Goal: Browse casually: Explore the website without a specific task or goal

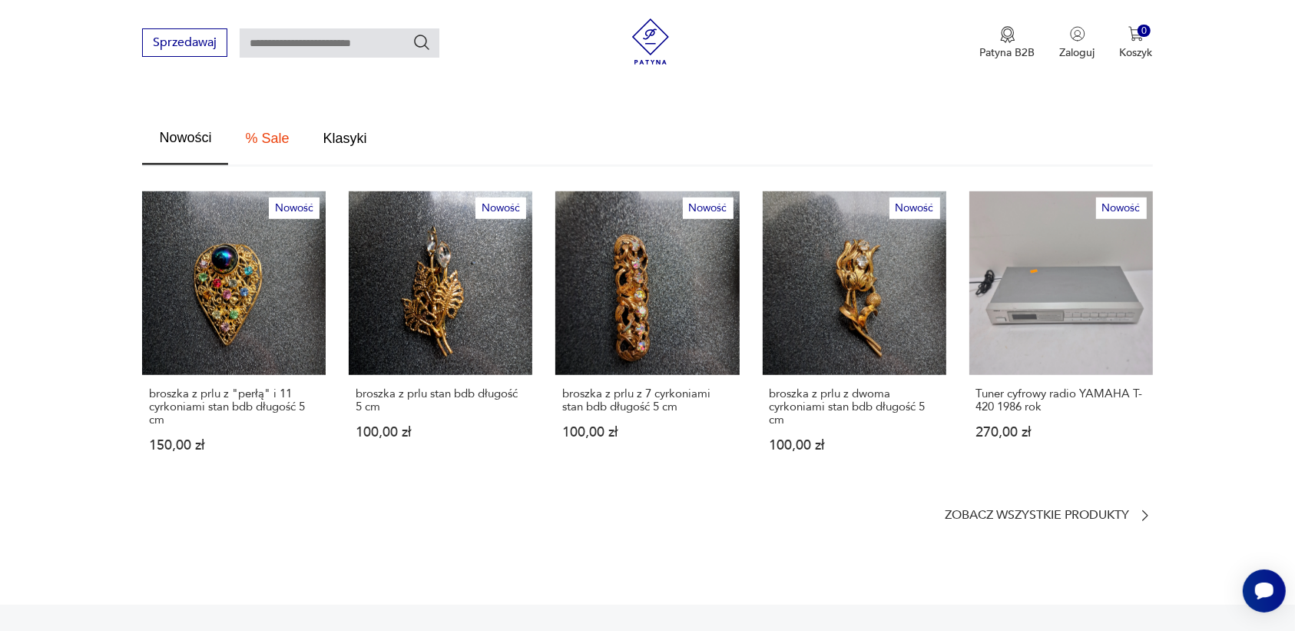
scroll to position [768, 0]
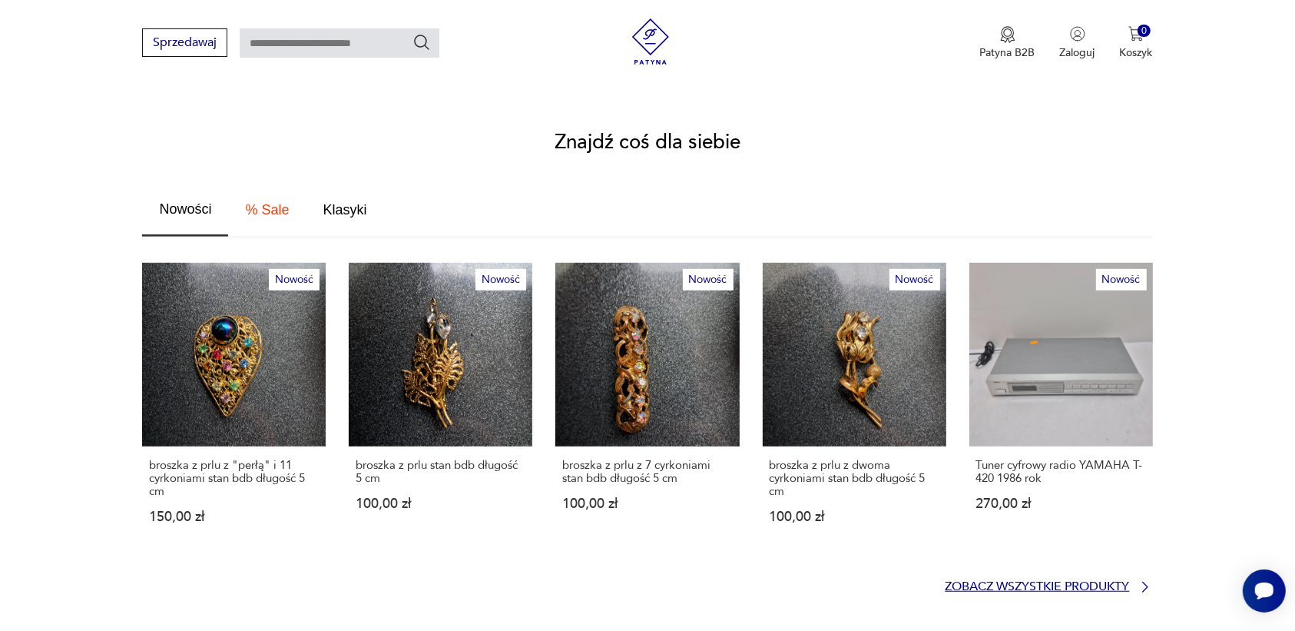
click at [1143, 579] on icon at bounding box center [1145, 586] width 15 height 15
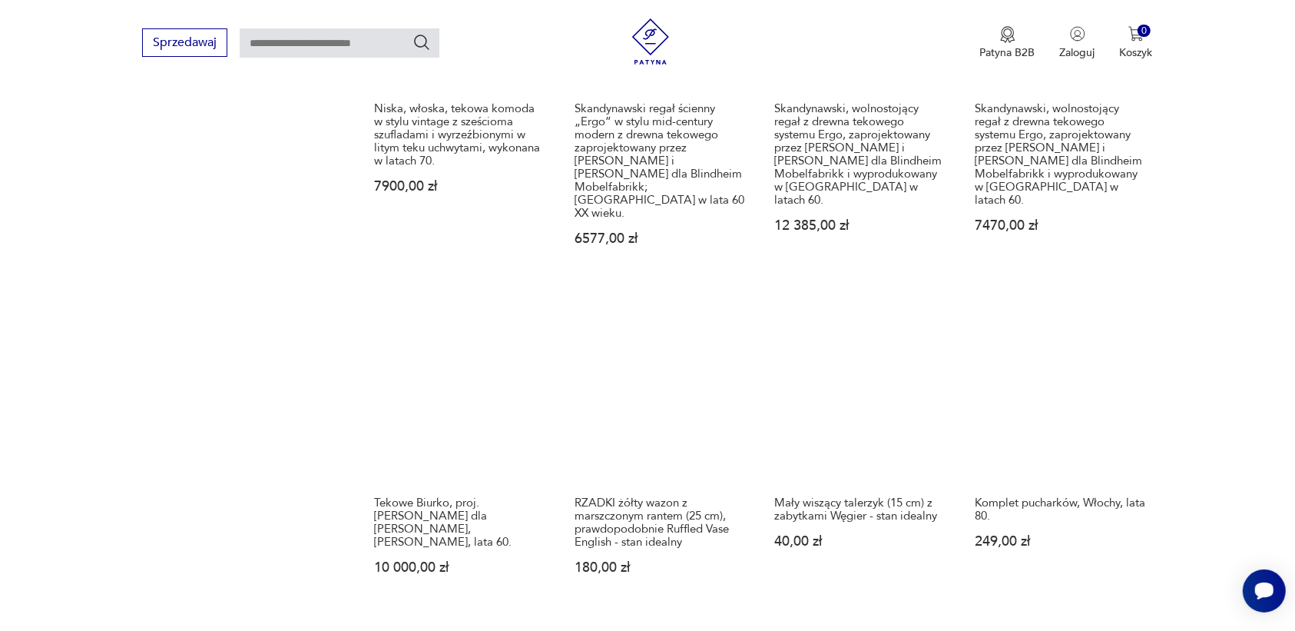
scroll to position [1316, 0]
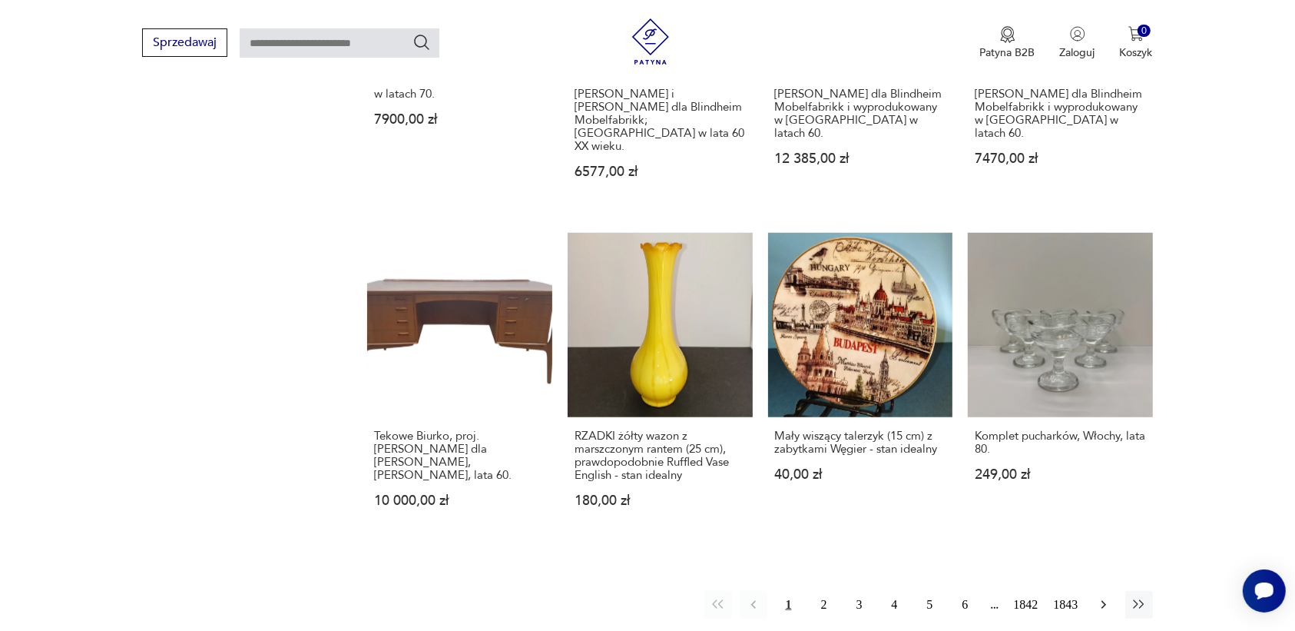
click at [1104, 597] on icon "button" at bounding box center [1103, 604] width 15 height 15
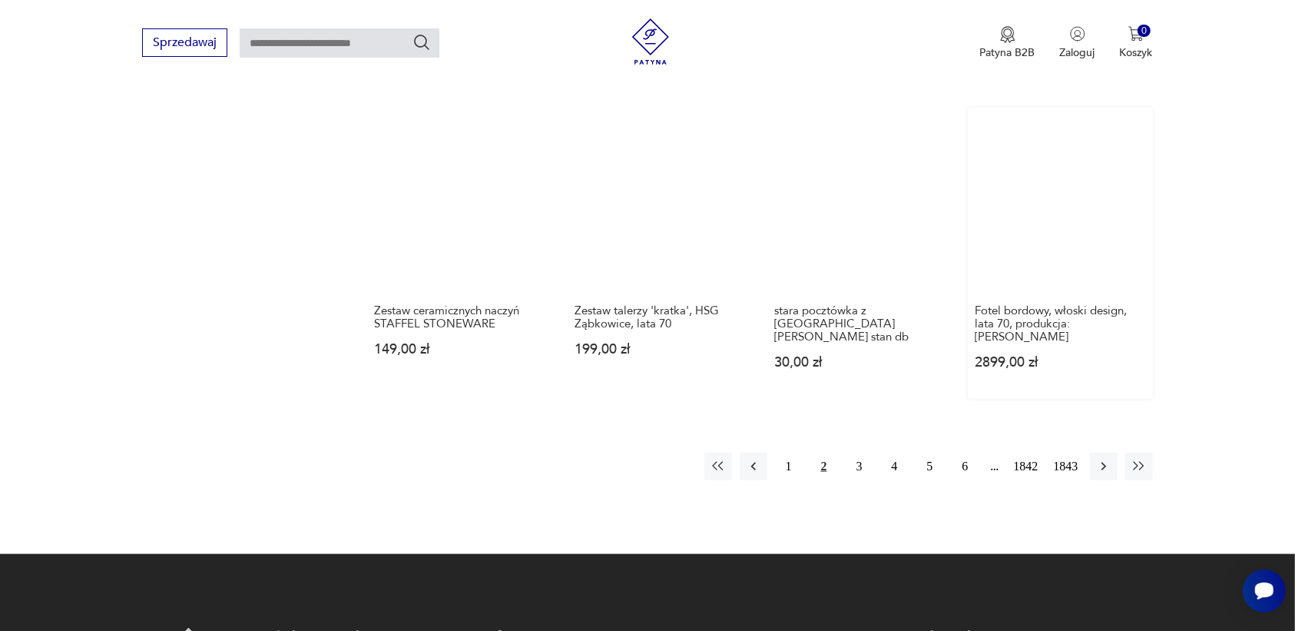
scroll to position [1447, 0]
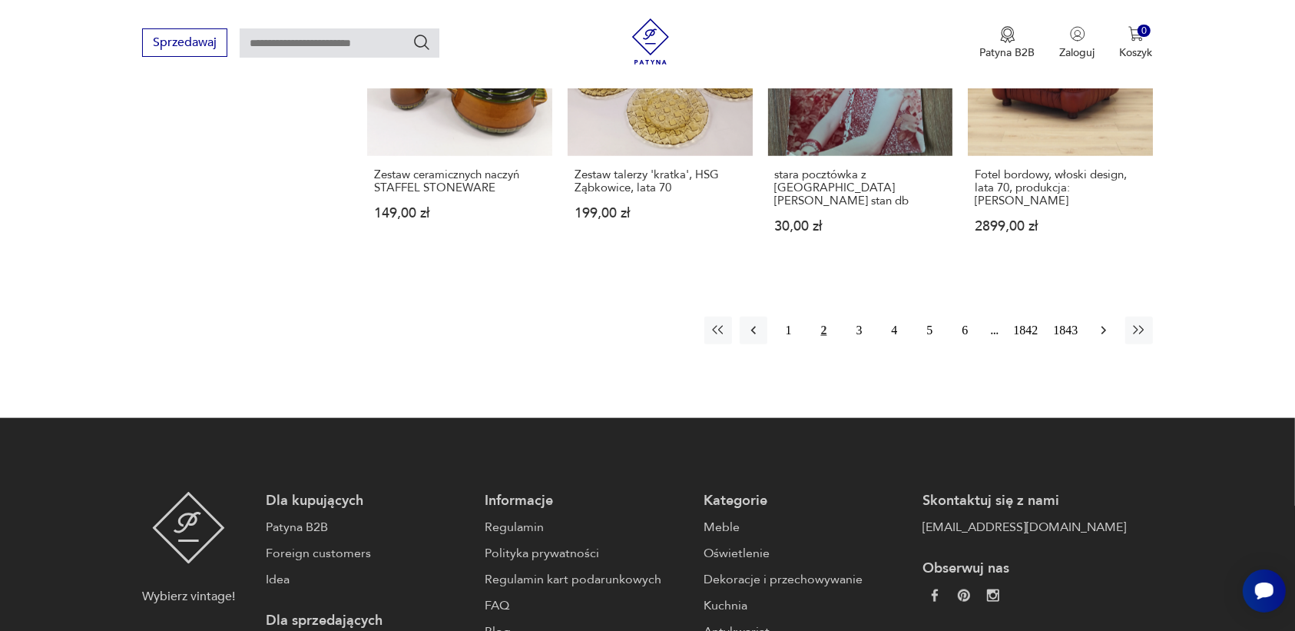
click at [1100, 323] on icon "button" at bounding box center [1103, 330] width 15 height 15
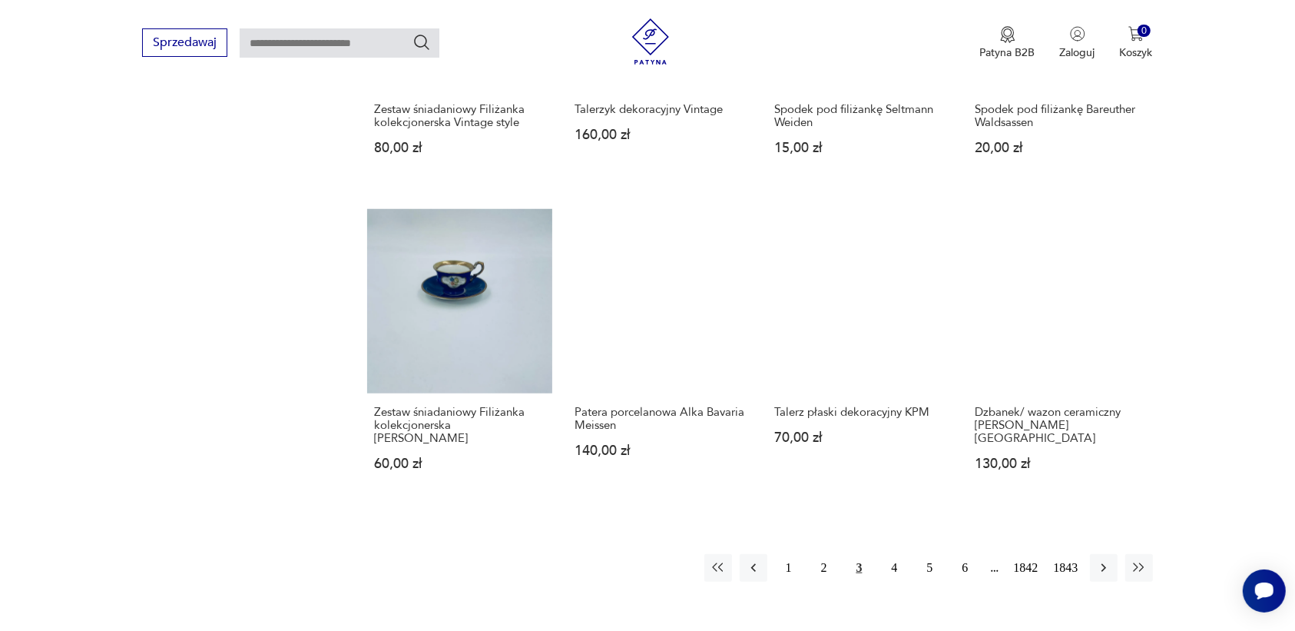
scroll to position [1255, 0]
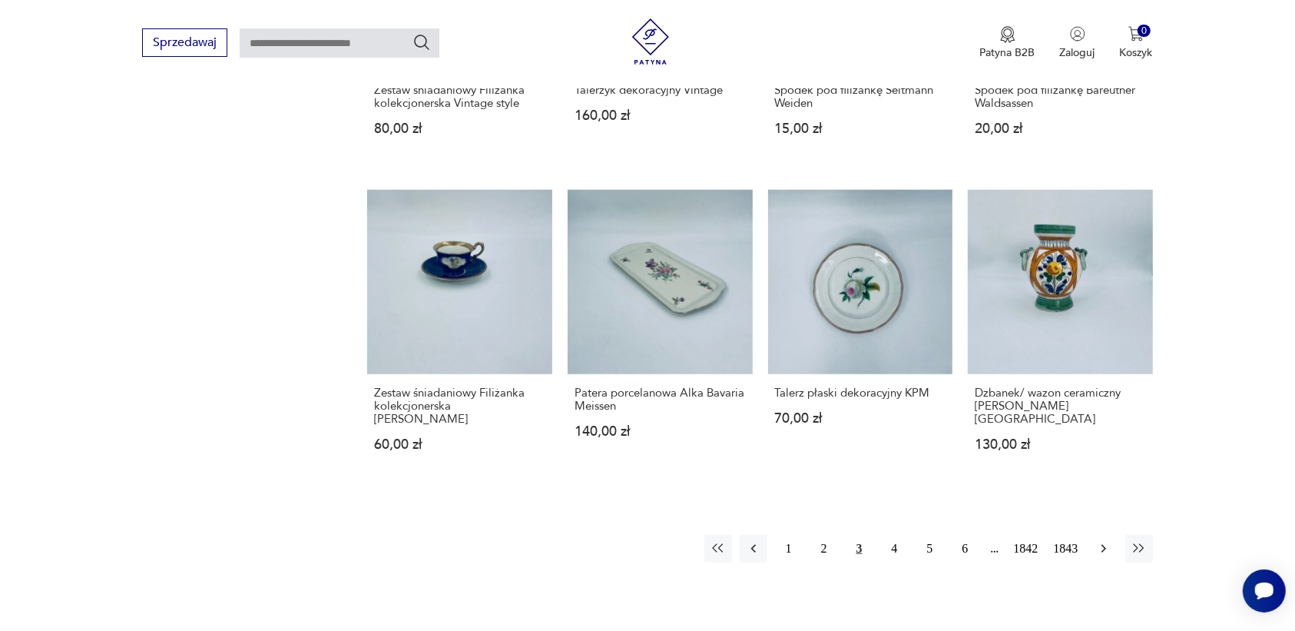
click at [1101, 541] on icon "button" at bounding box center [1103, 548] width 15 height 15
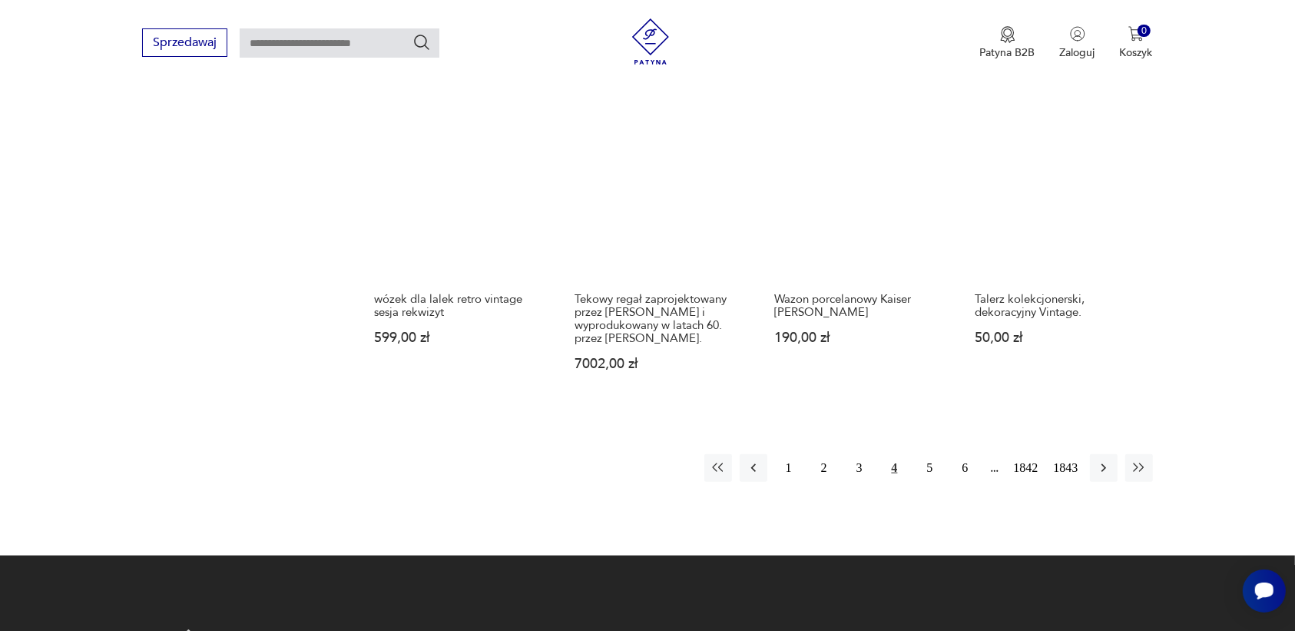
scroll to position [1447, 0]
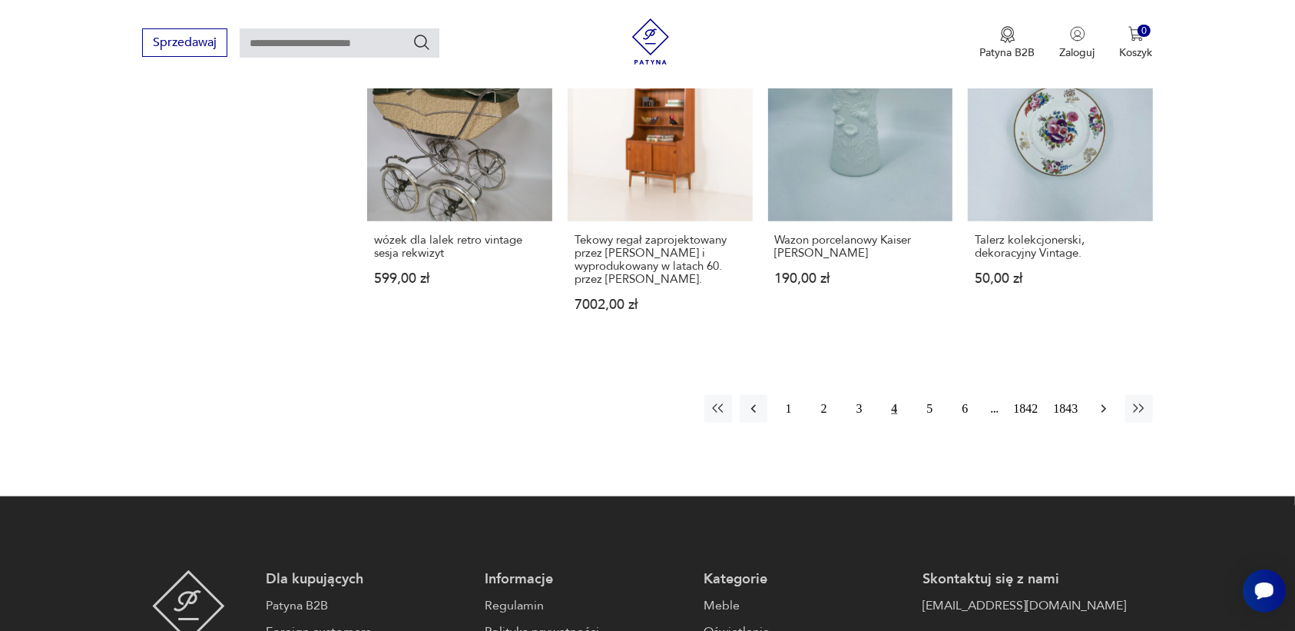
click at [1103, 401] on icon "button" at bounding box center [1103, 408] width 15 height 15
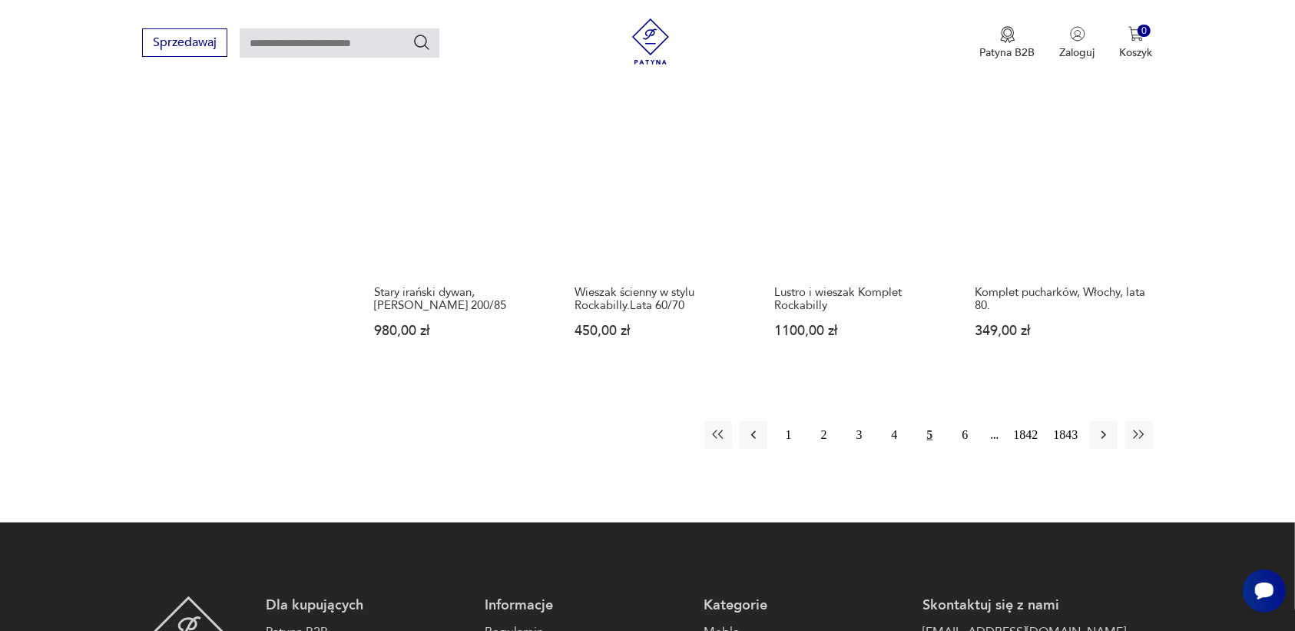
scroll to position [1351, 0]
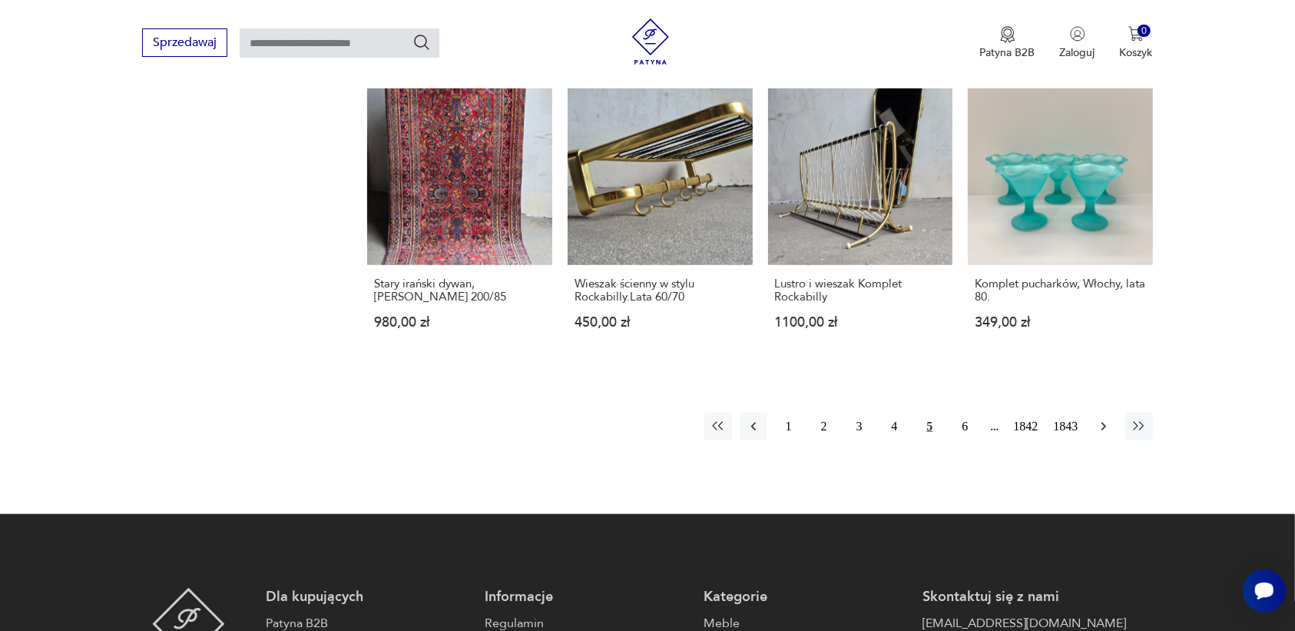
click at [1103, 421] on icon "button" at bounding box center [1103, 426] width 15 height 15
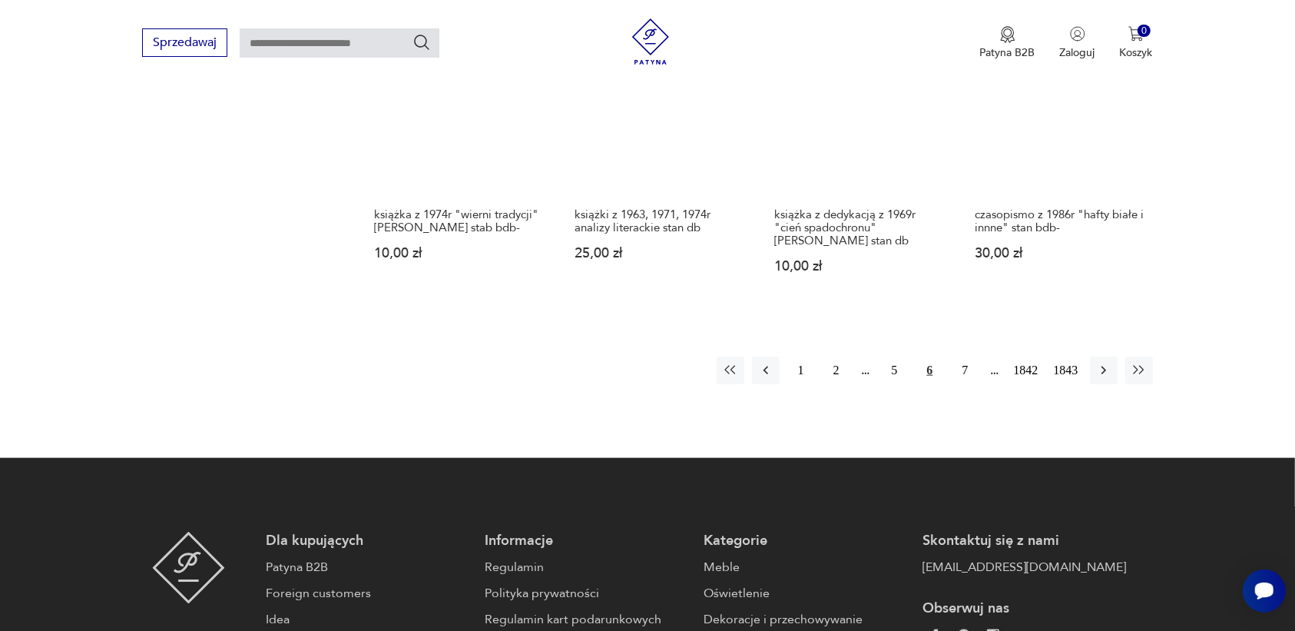
scroll to position [1447, 0]
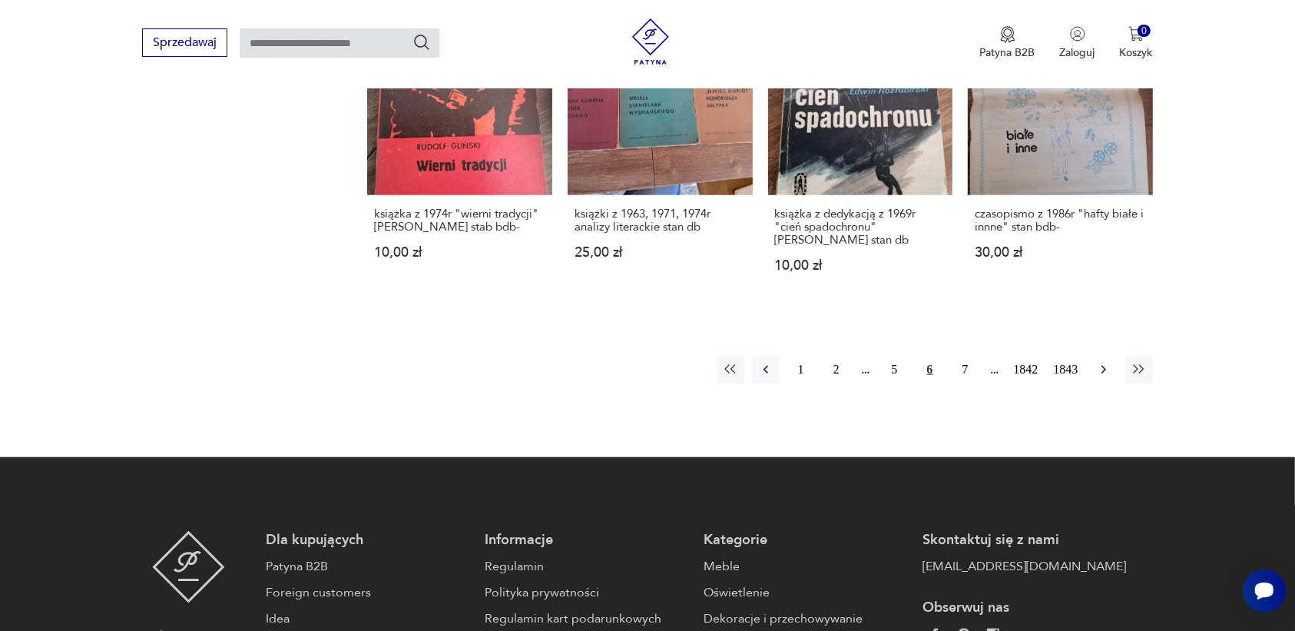
click at [1100, 362] on icon "button" at bounding box center [1103, 369] width 15 height 15
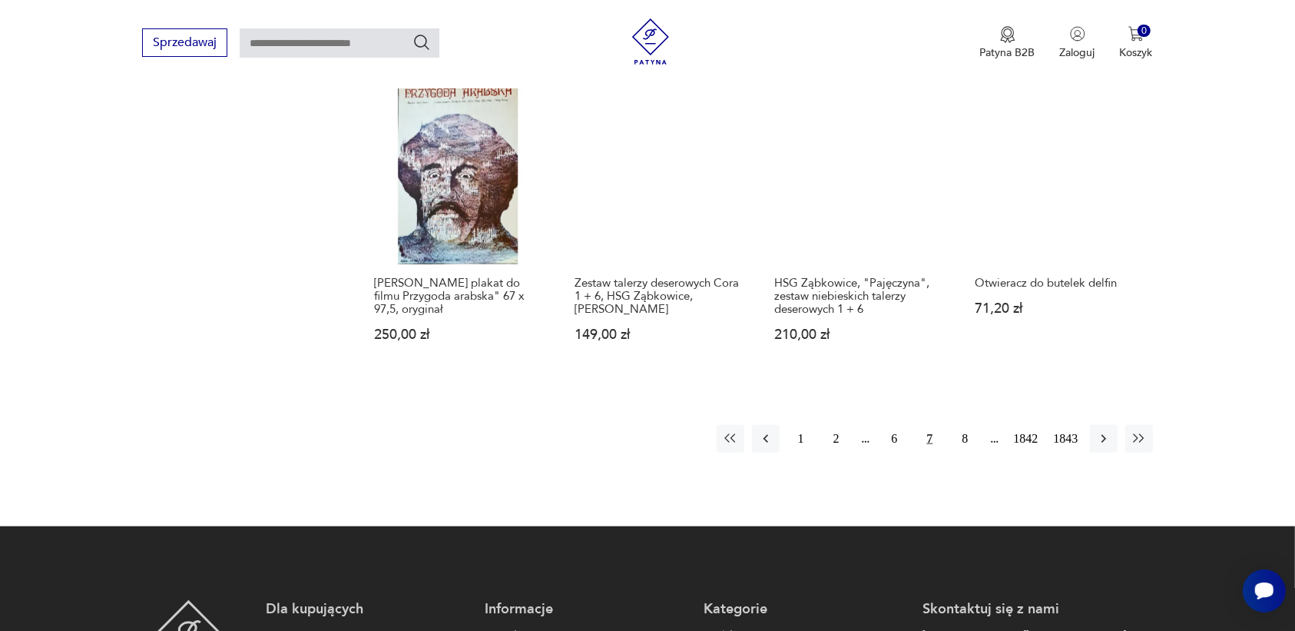
scroll to position [1255, 0]
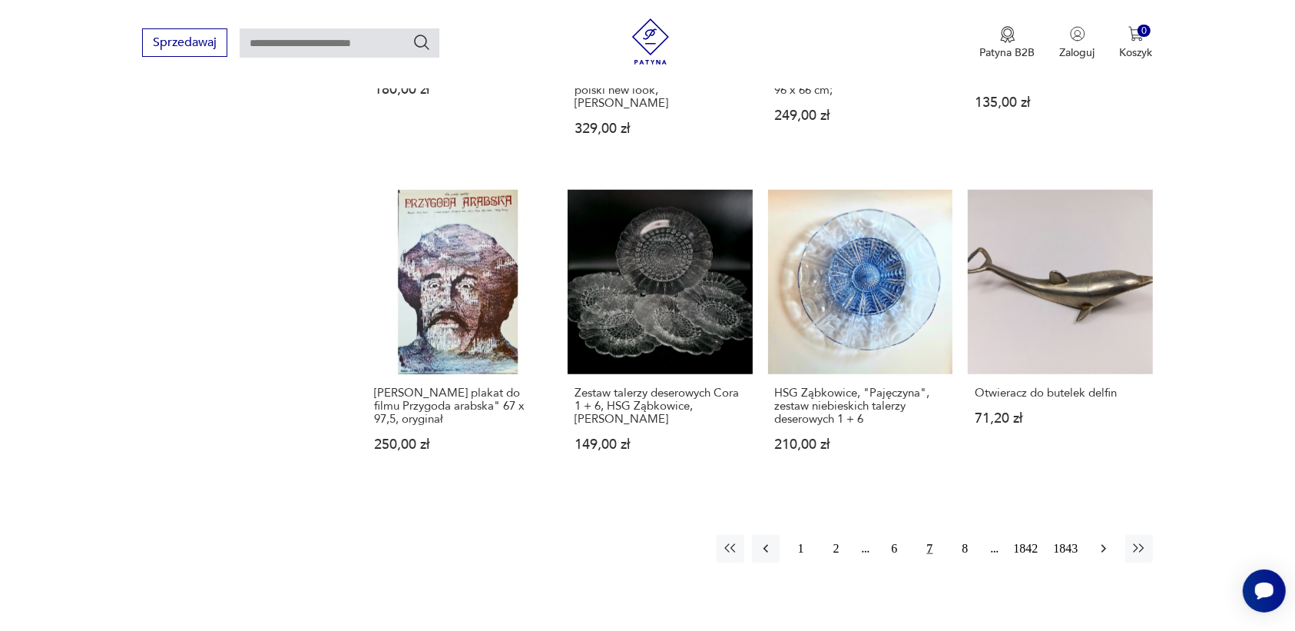
click at [1107, 541] on icon "button" at bounding box center [1103, 548] width 15 height 15
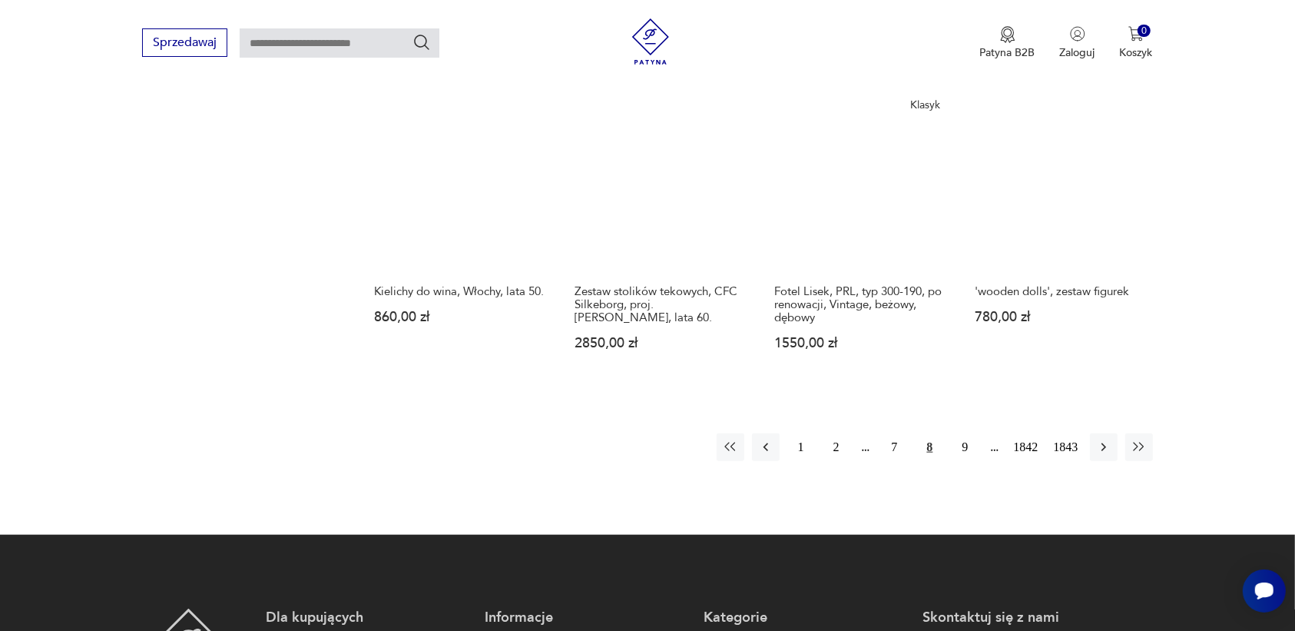
scroll to position [1351, 0]
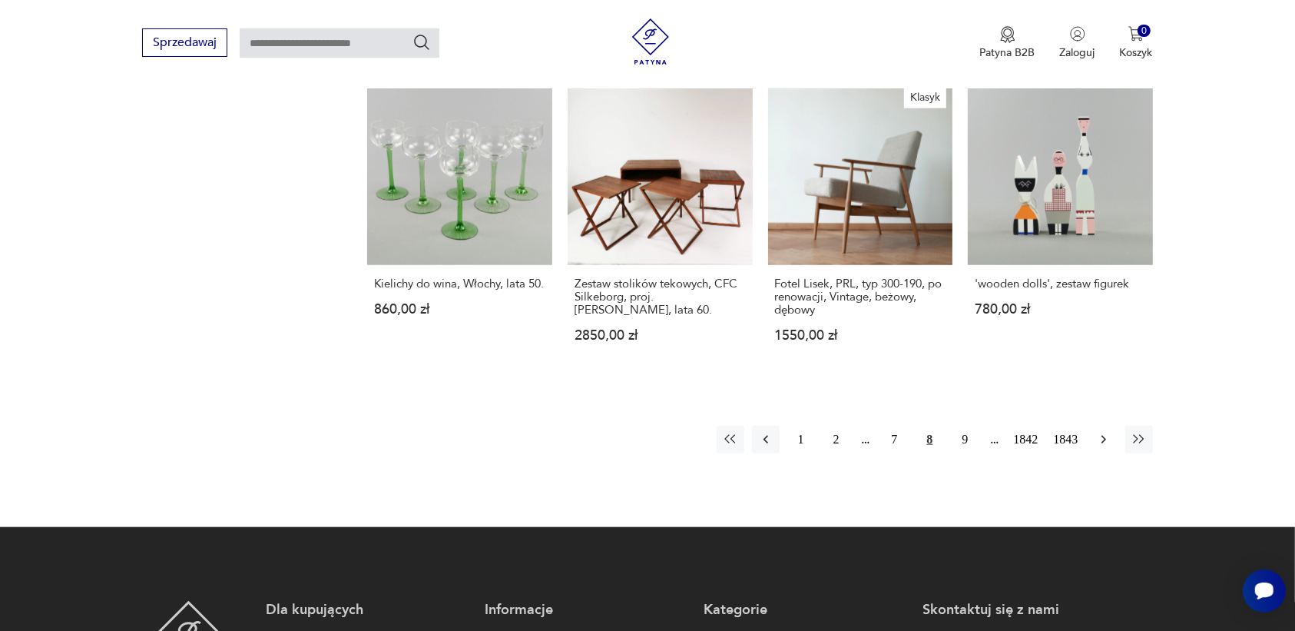
click at [1100, 439] on icon "button" at bounding box center [1103, 439] width 15 height 15
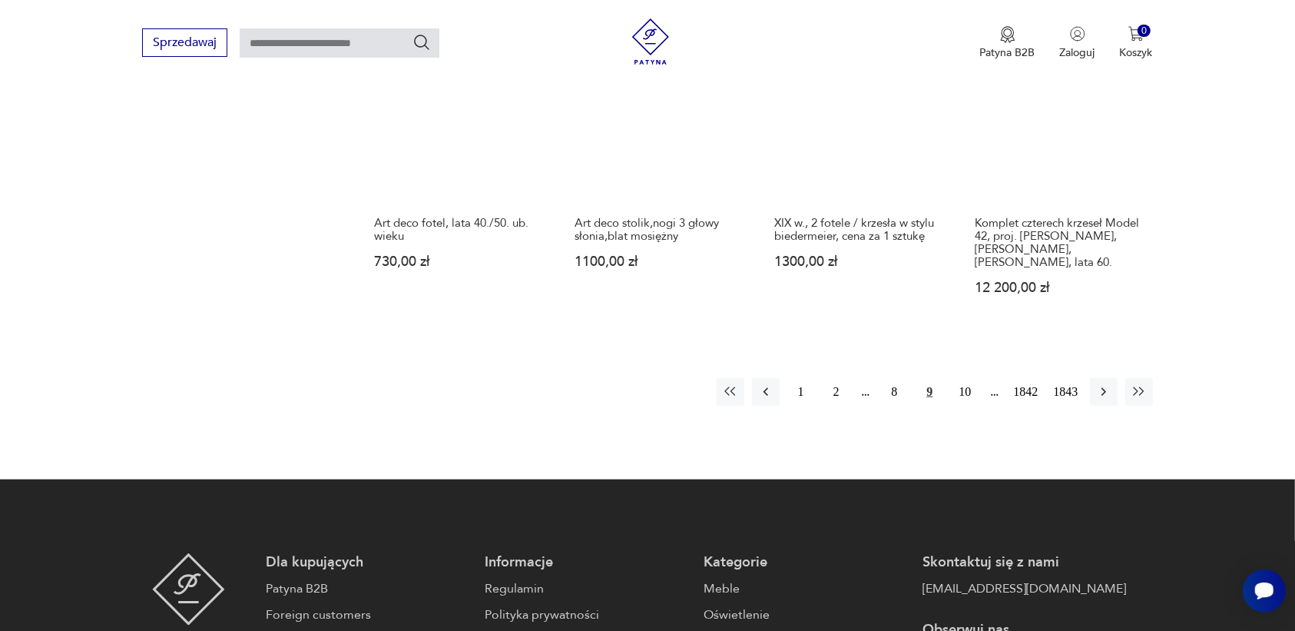
scroll to position [1447, 0]
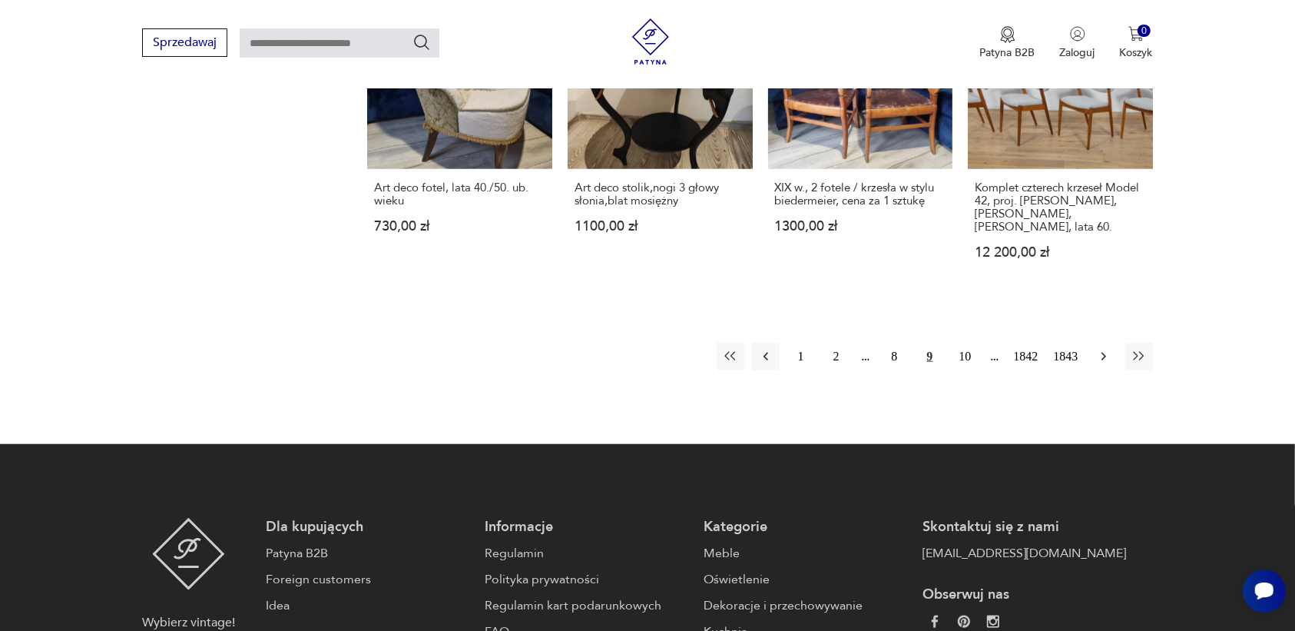
click at [1100, 349] on icon "button" at bounding box center [1103, 356] width 15 height 15
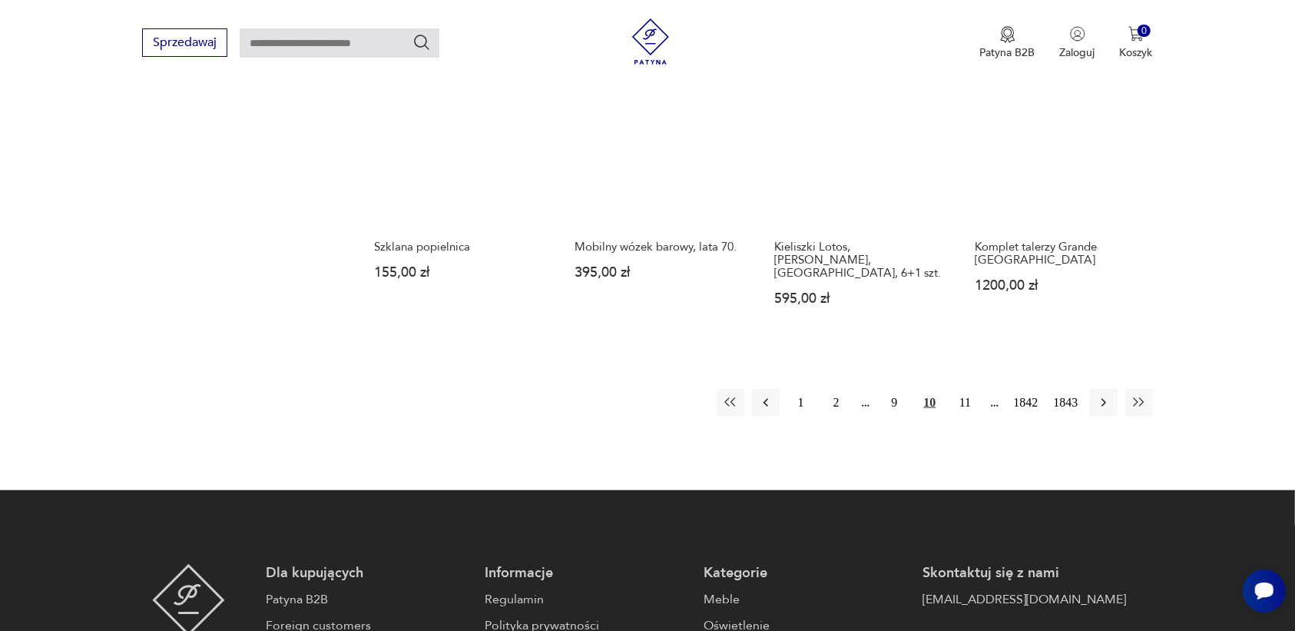
scroll to position [1543, 0]
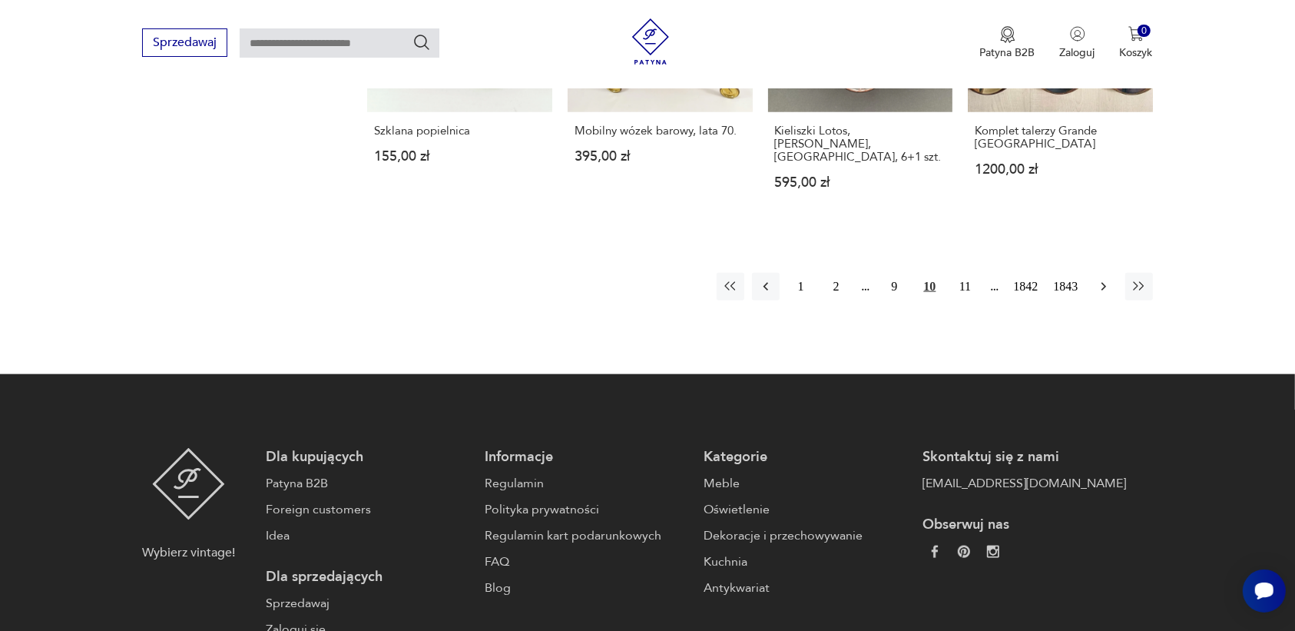
click at [1097, 279] on icon "button" at bounding box center [1103, 286] width 15 height 15
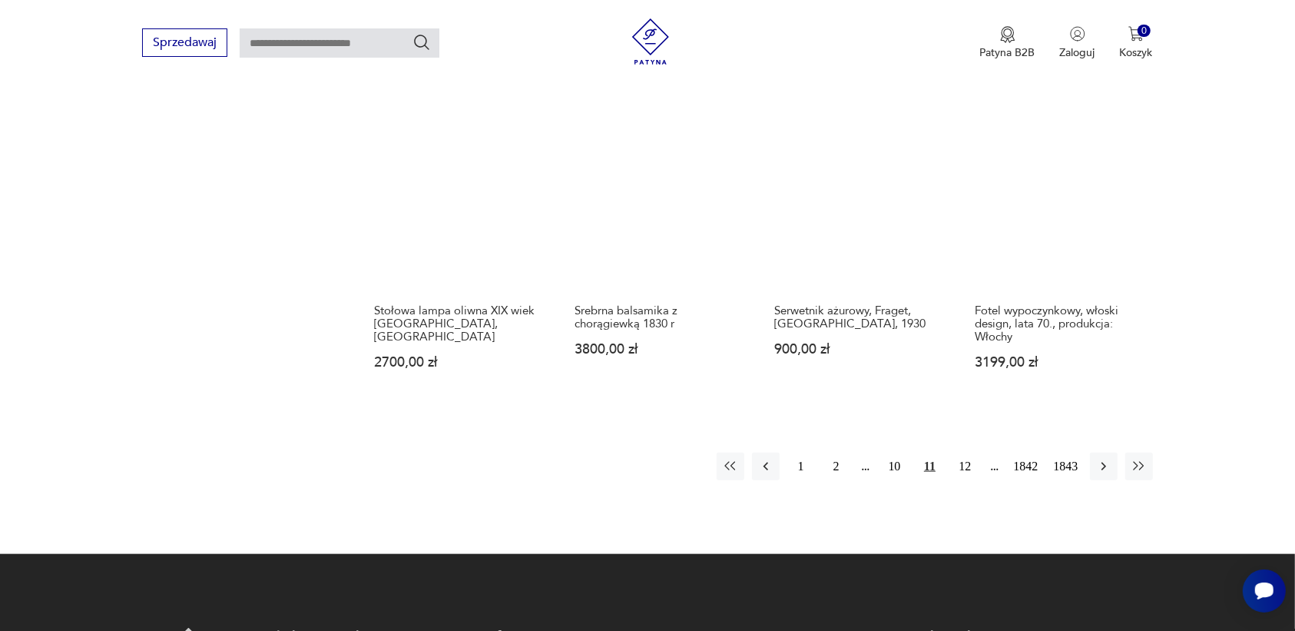
scroll to position [1351, 0]
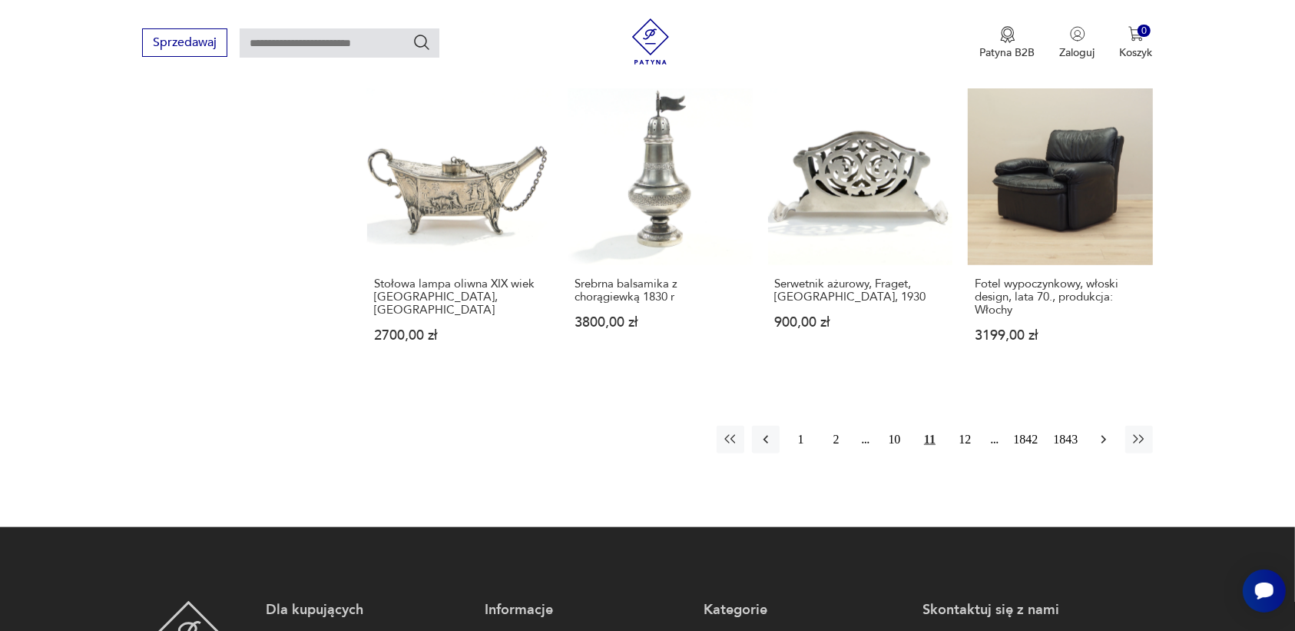
click at [1099, 432] on icon "button" at bounding box center [1103, 439] width 15 height 15
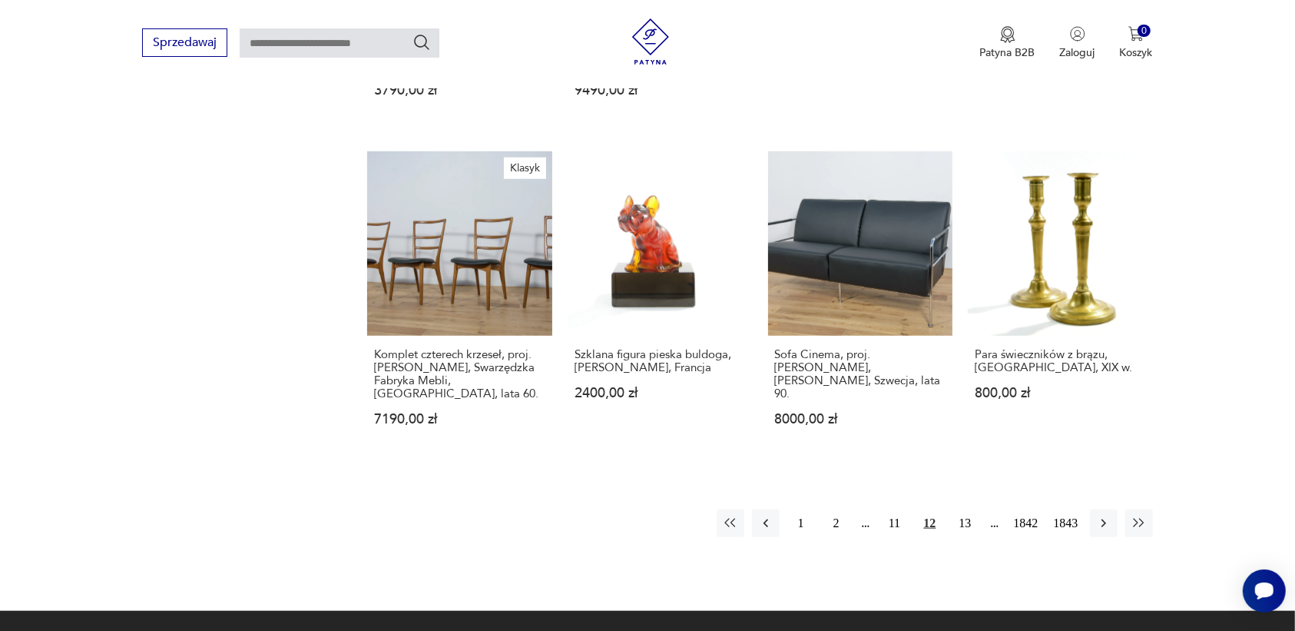
scroll to position [1351, 0]
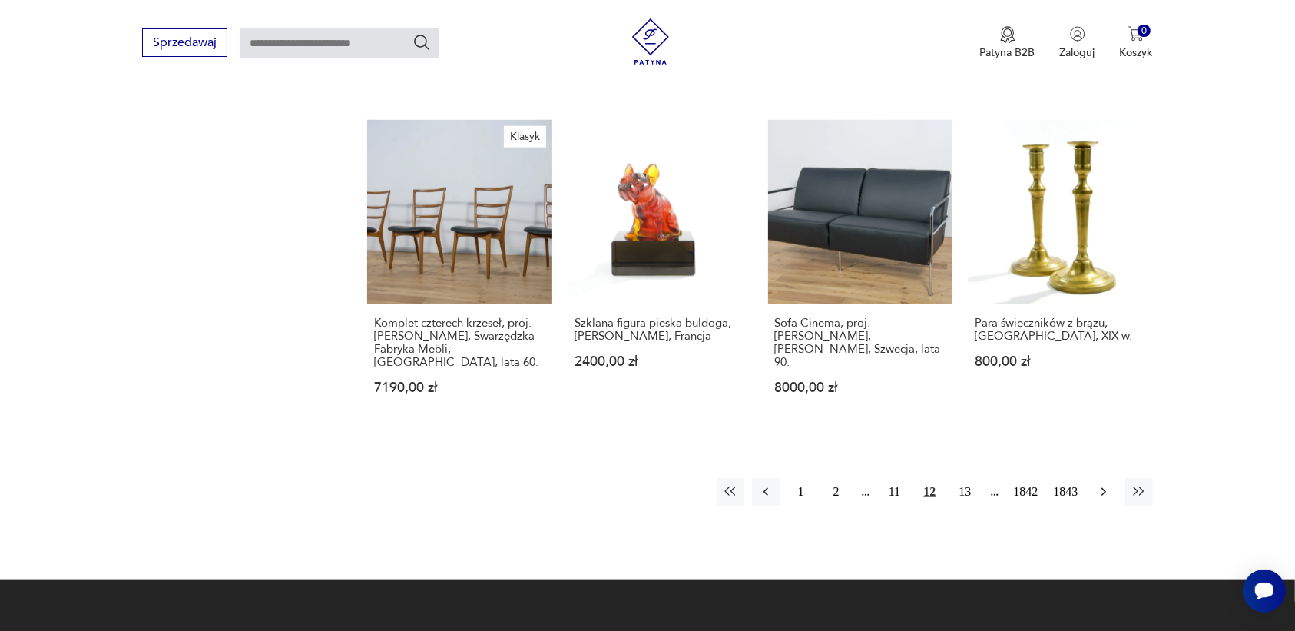
click at [1104, 484] on icon "button" at bounding box center [1103, 491] width 15 height 15
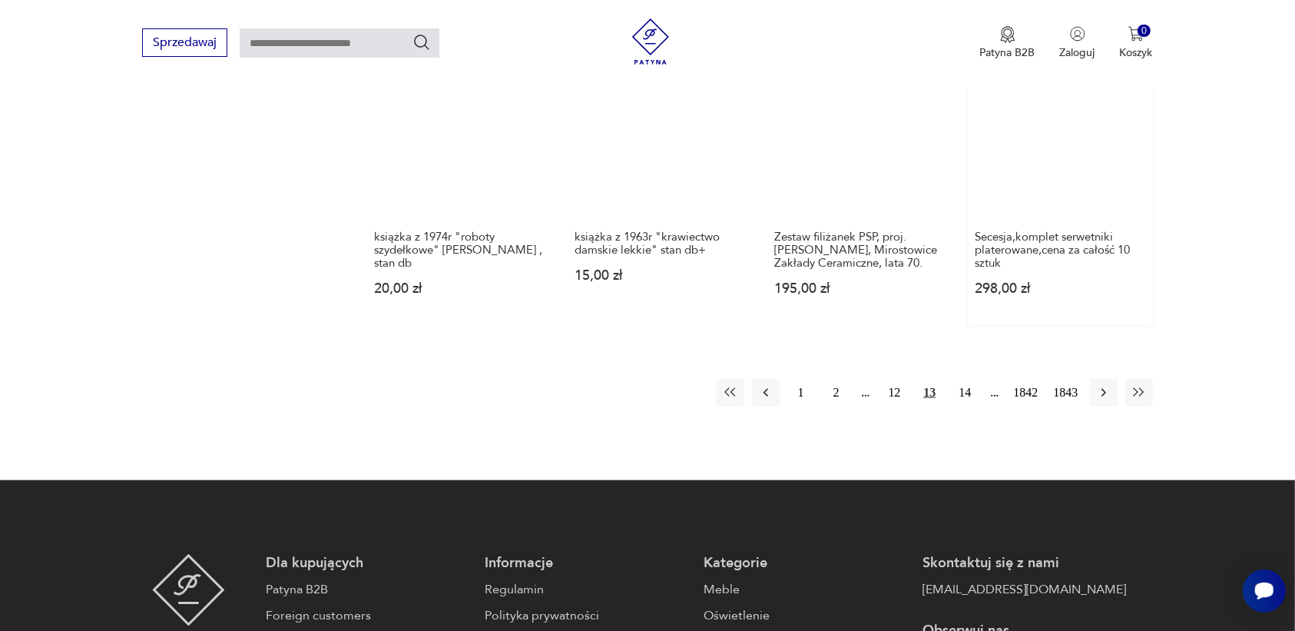
scroll to position [1543, 0]
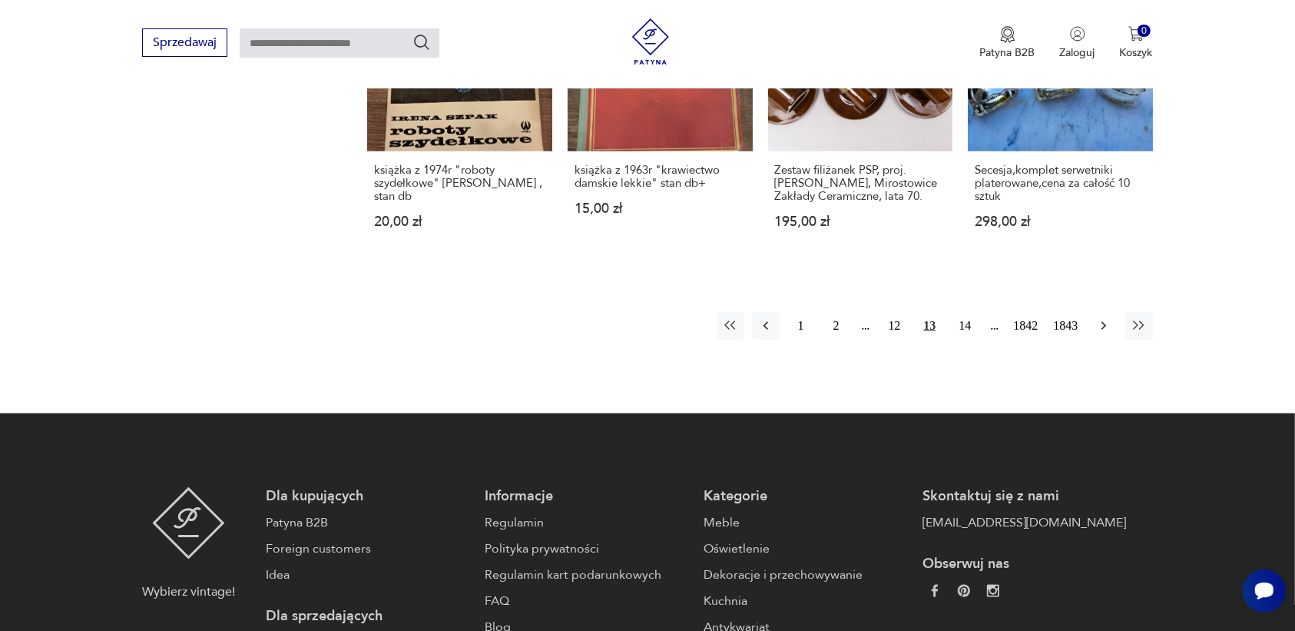
click at [1097, 318] on icon "button" at bounding box center [1103, 325] width 15 height 15
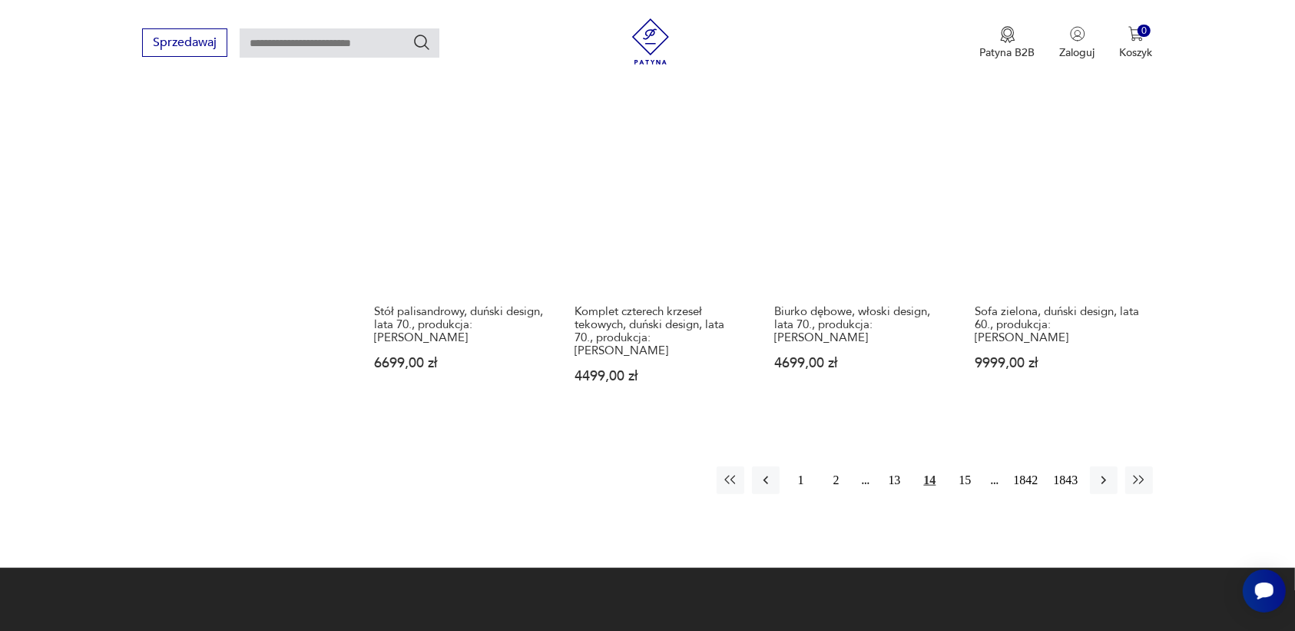
scroll to position [1447, 0]
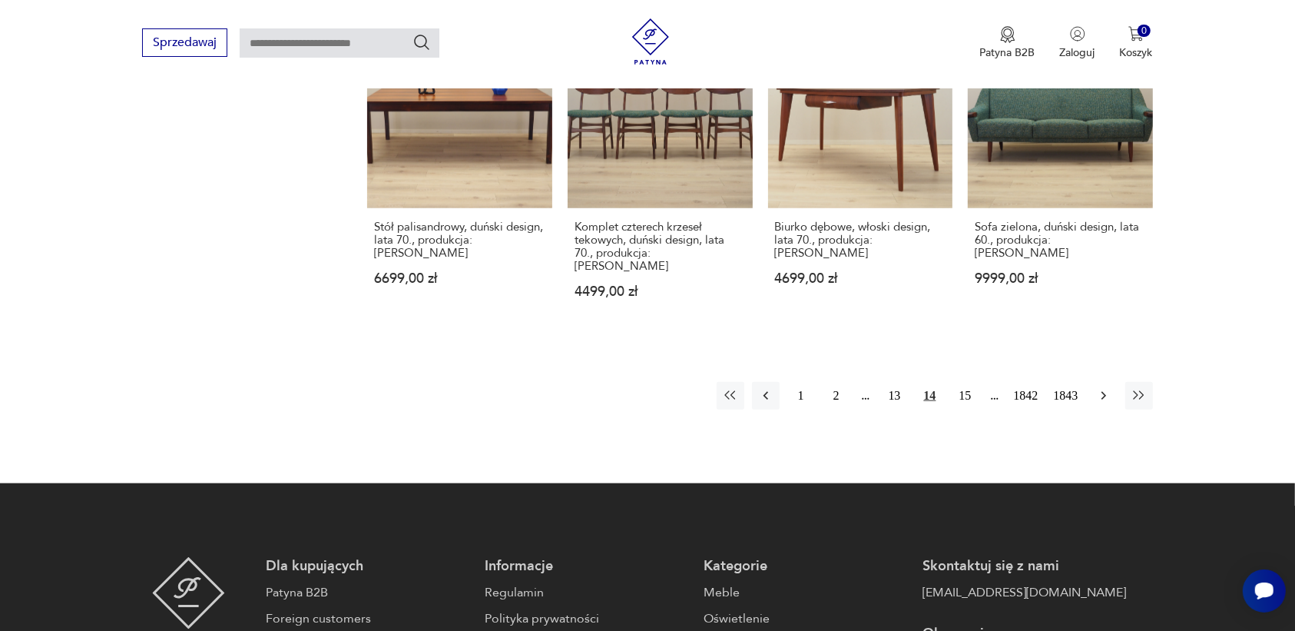
click at [1100, 388] on icon "button" at bounding box center [1103, 395] width 15 height 15
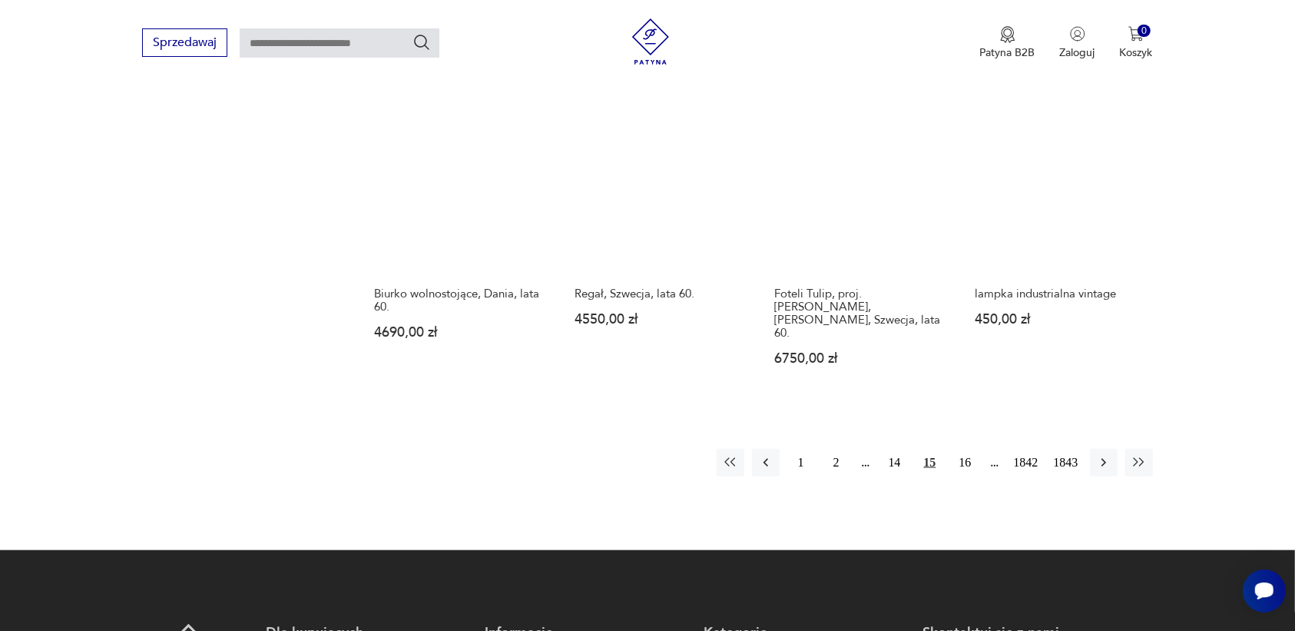
scroll to position [1351, 0]
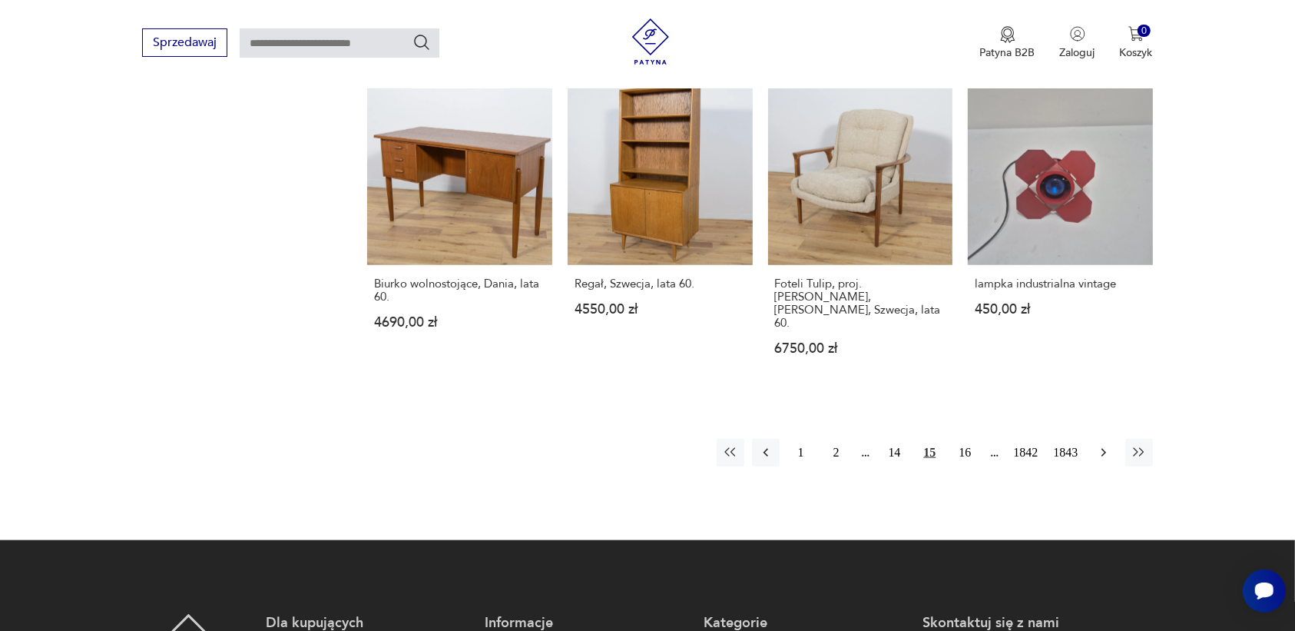
click at [1103, 445] on icon "button" at bounding box center [1103, 452] width 15 height 15
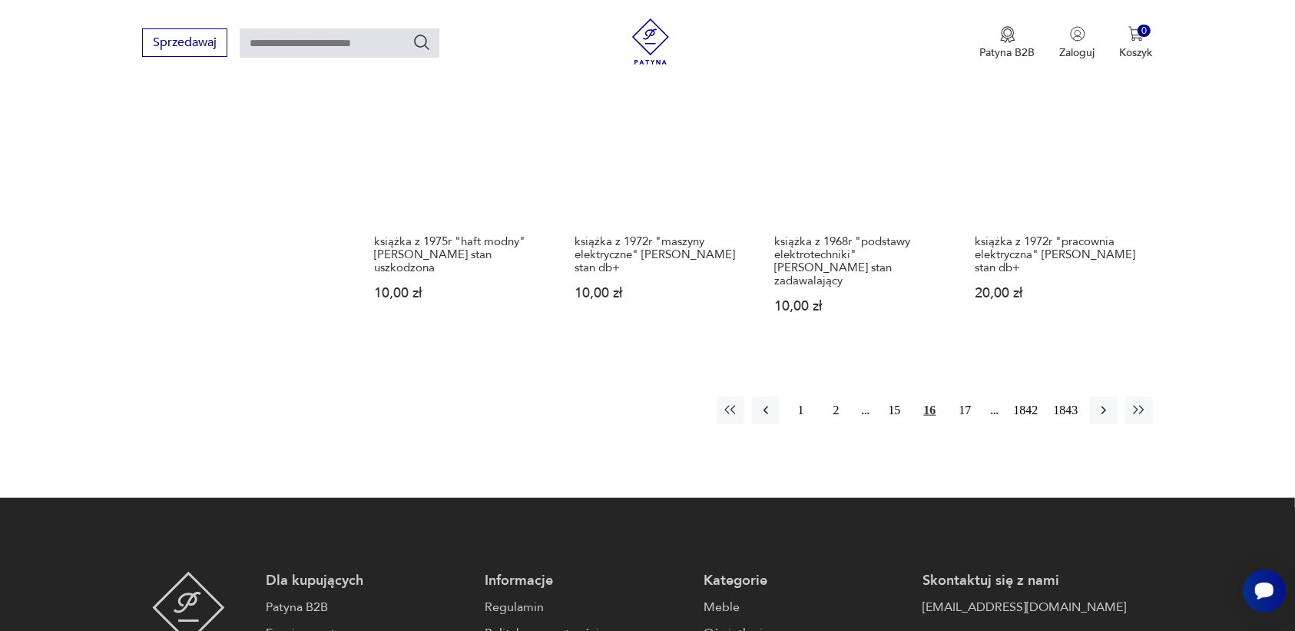
scroll to position [1447, 0]
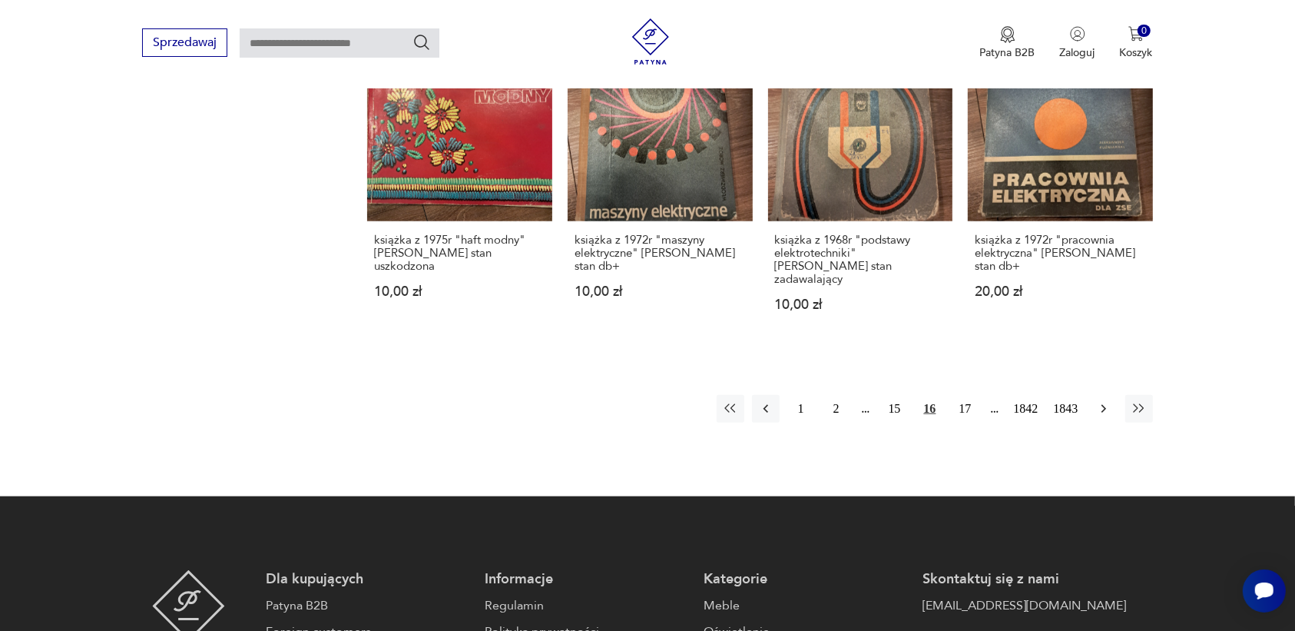
click at [1096, 401] on icon "button" at bounding box center [1103, 408] width 15 height 15
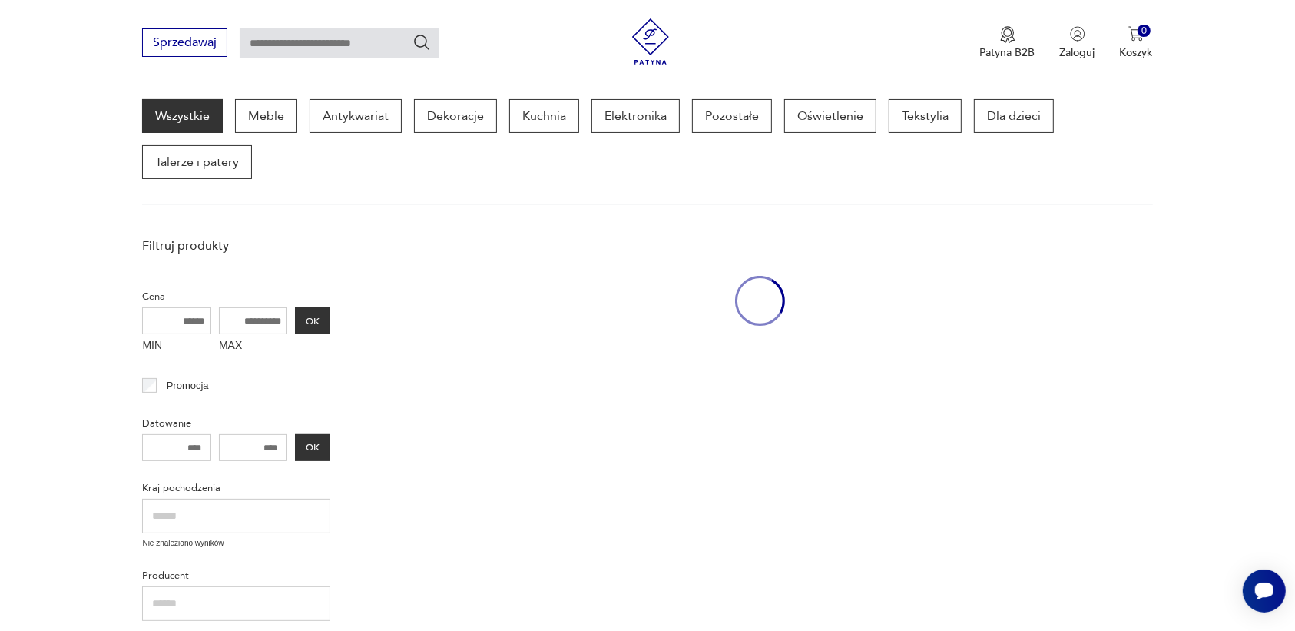
scroll to position [198, 0]
